Goal: Check status: Check status

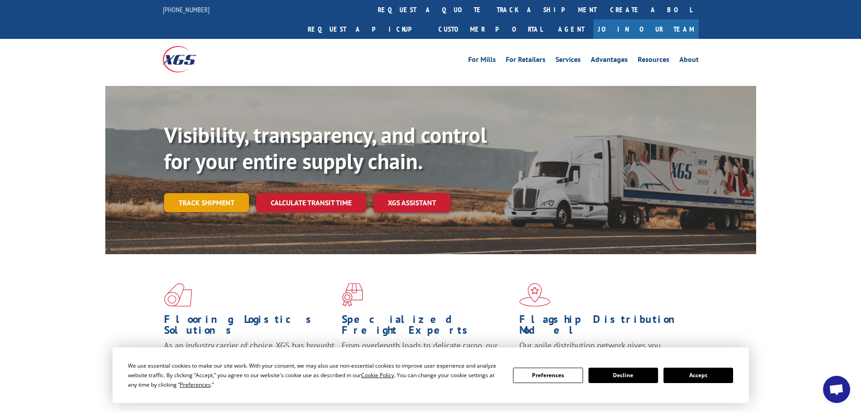
click at [223, 193] on link "Track shipment" at bounding box center [206, 202] width 85 height 19
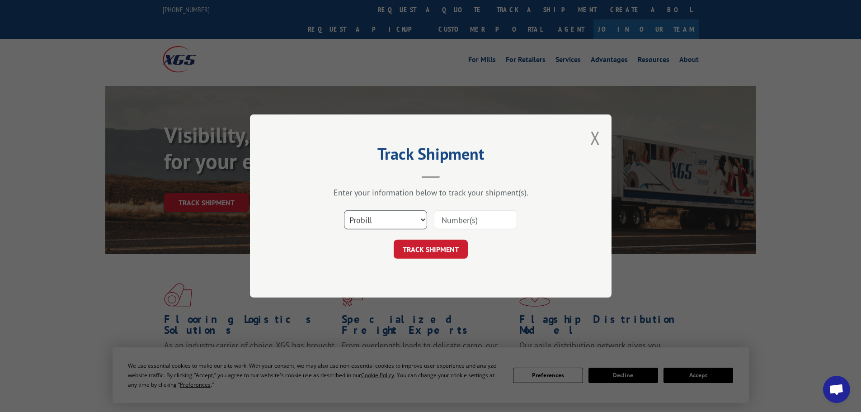
click at [394, 223] on select "Select category... Probill BOL PO" at bounding box center [385, 219] width 83 height 19
select select "po"
click at [344, 210] on select "Select category... Probill BOL PO" at bounding box center [385, 219] width 83 height 19
click at [463, 220] on input at bounding box center [475, 219] width 83 height 19
paste input "23510459"
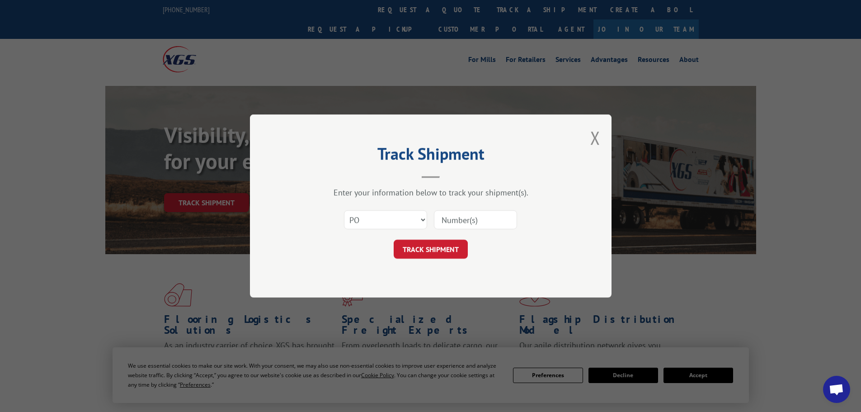
type input "23510459"
click button "TRACK SHIPMENT" at bounding box center [431, 249] width 74 height 19
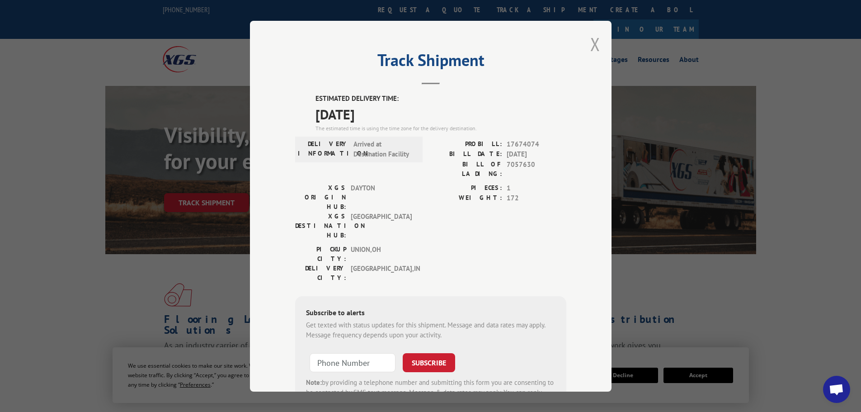
click at [590, 43] on button "Close modal" at bounding box center [595, 44] width 10 height 24
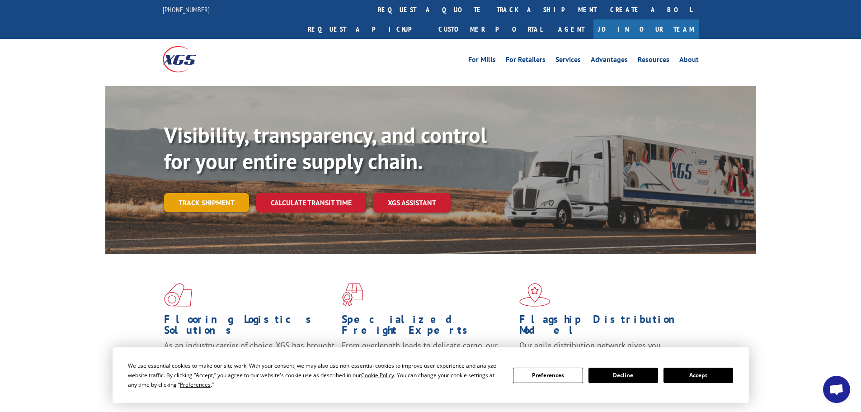
click at [194, 193] on link "Track shipment" at bounding box center [206, 202] width 85 height 19
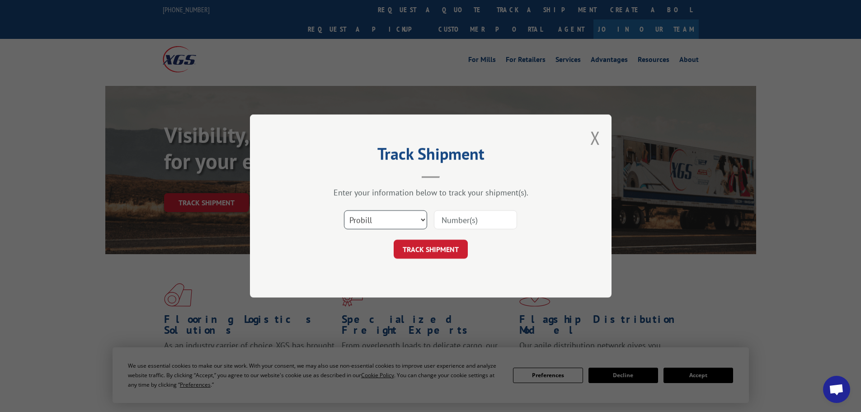
click at [396, 225] on select "Select category... Probill BOL PO" at bounding box center [385, 219] width 83 height 19
select select "po"
click at [344, 210] on select "Select category... Probill BOL PO" at bounding box center [385, 219] width 83 height 19
click at [456, 224] on input at bounding box center [475, 219] width 83 height 19
paste input "23510459"
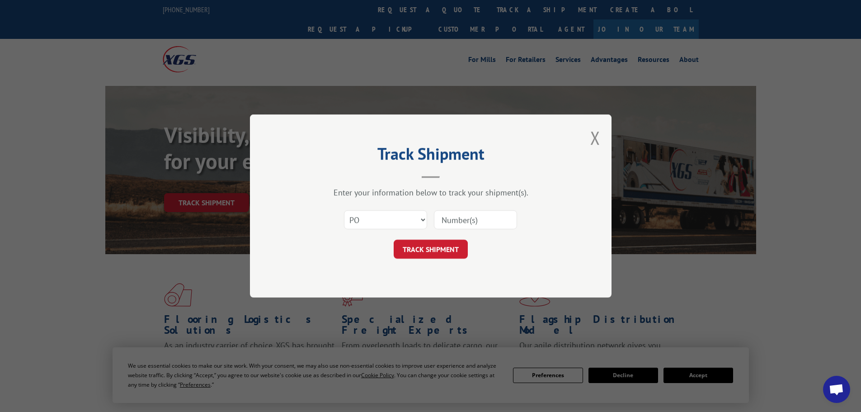
type input "23510459"
click button "TRACK SHIPMENT" at bounding box center [431, 249] width 74 height 19
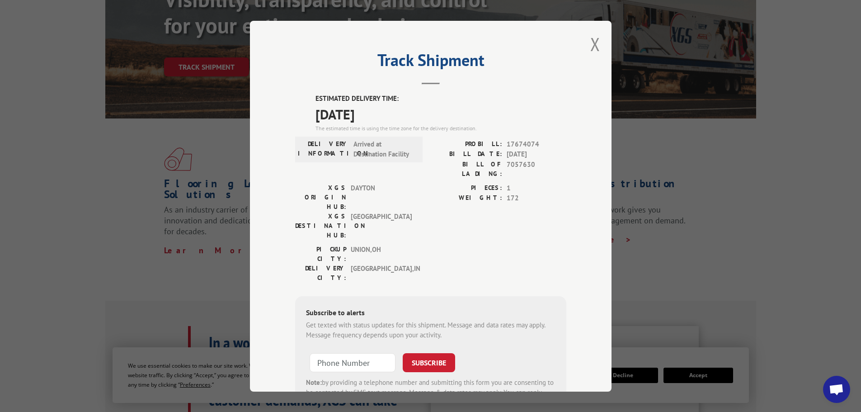
click at [465, 244] on div "PICKUP CITY: [GEOGRAPHIC_DATA] , [GEOGRAPHIC_DATA] DELIVERY CITY: [GEOGRAPHIC_D…" at bounding box center [430, 265] width 271 height 42
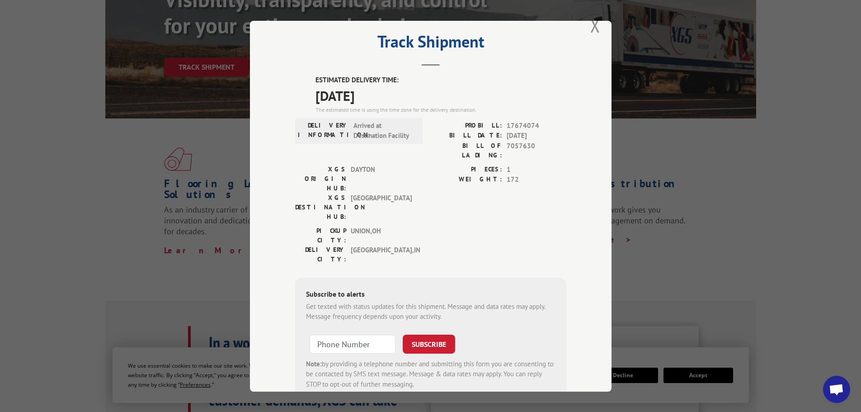
scroll to position [36, 0]
